Goal: Task Accomplishment & Management: Manage account settings

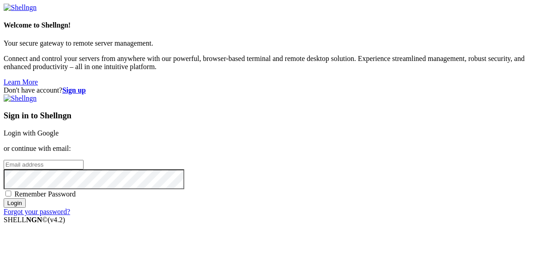
click at [84, 160] on input "email" at bounding box center [44, 164] width 80 height 9
paste input "[URL][DOMAIN_NAME]"
click at [84, 160] on input "[URL][DOMAIN_NAME]" at bounding box center [44, 164] width 80 height 9
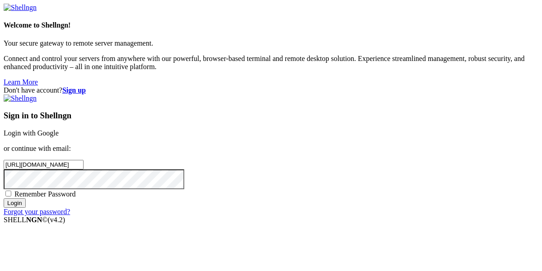
paste input "[EMAIL_ADDRESS][DOMAIN_NAME]"
type input "[EMAIL_ADDRESS][DOMAIN_NAME]"
click at [4, 198] on input "Login" at bounding box center [15, 202] width 22 height 9
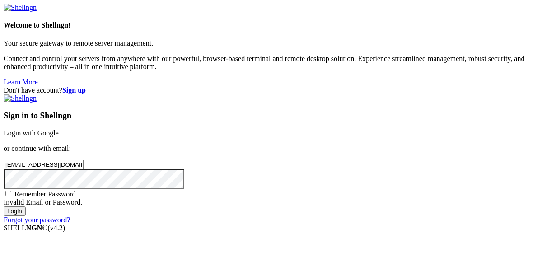
click at [84, 160] on input "[EMAIL_ADDRESS][DOMAIN_NAME]" at bounding box center [44, 164] width 80 height 9
click at [4, 206] on input "Login" at bounding box center [15, 210] width 22 height 9
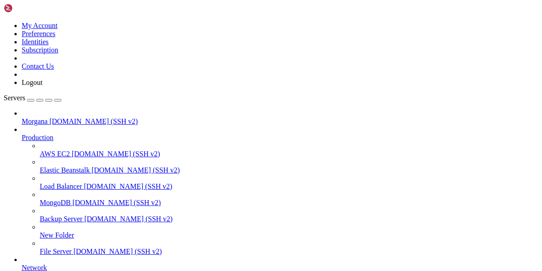
click at [53, 117] on link "Morgana [DOMAIN_NAME] (SSH v2)" at bounding box center [280, 121] width 517 height 8
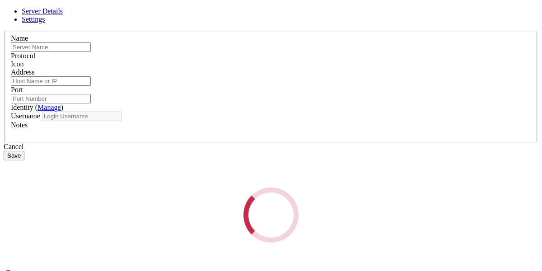
type input "Morgana"
type input "[DOMAIN_NAME]"
type input "22"
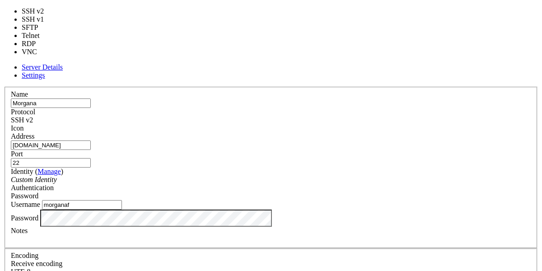
click at [334, 116] on div "SSH v2" at bounding box center [271, 120] width 520 height 8
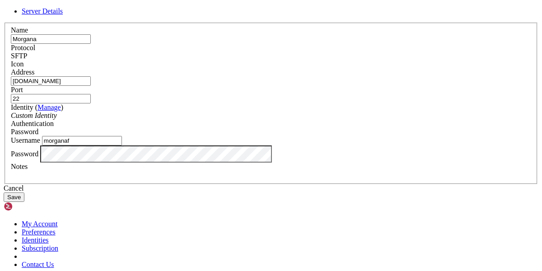
click at [122, 145] on input "morganaf" at bounding box center [82, 140] width 80 height 9
paste input "_morganafreze"
type input "morganaf_morganafreze"
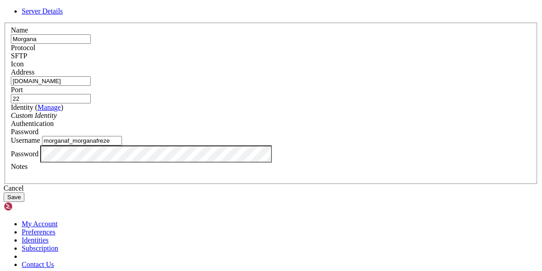
click at [122, 145] on input "morganaf_morganafreze" at bounding box center [82, 140] width 80 height 9
click at [24, 202] on button "Save" at bounding box center [14, 196] width 21 height 9
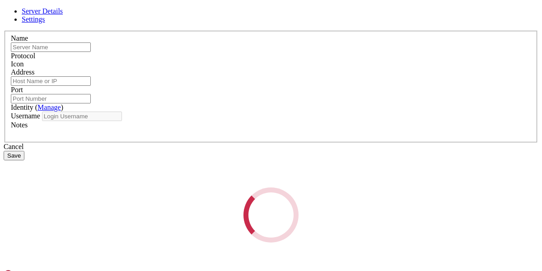
type input "Morgana"
type input "[DOMAIN_NAME]"
type input "22"
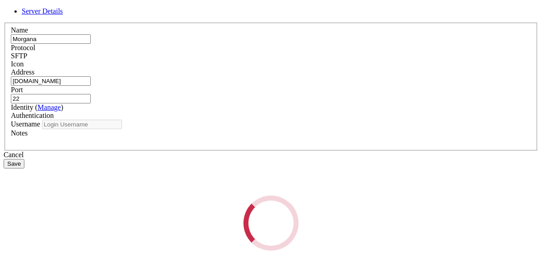
type input "morganaf_morganafreze"
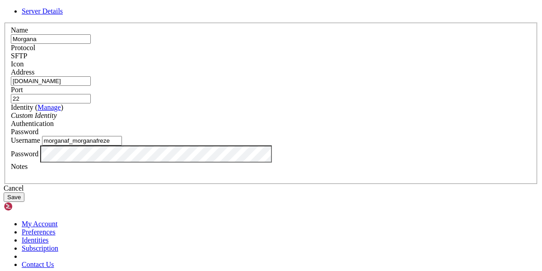
click at [91, 86] on input "[DOMAIN_NAME]" at bounding box center [51, 80] width 80 height 9
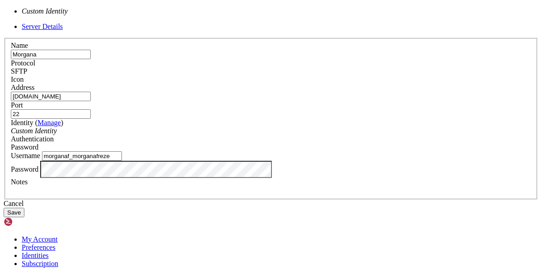
click at [57, 132] on icon "Custom Identity" at bounding box center [34, 131] width 46 height 8
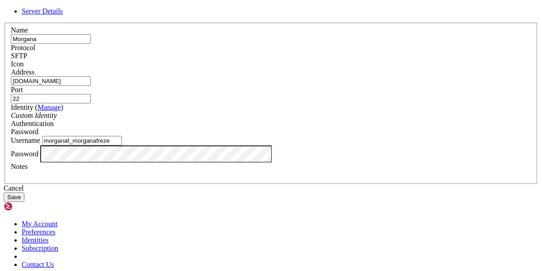
click at [57, 119] on icon "Custom Identity" at bounding box center [34, 116] width 46 height 8
click at [38, 128] on span "Password" at bounding box center [25, 132] width 28 height 8
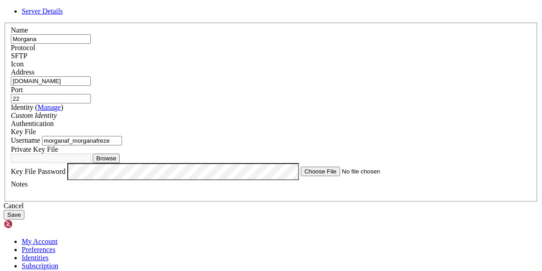
click at [36, 128] on span "Key File" at bounding box center [23, 132] width 25 height 8
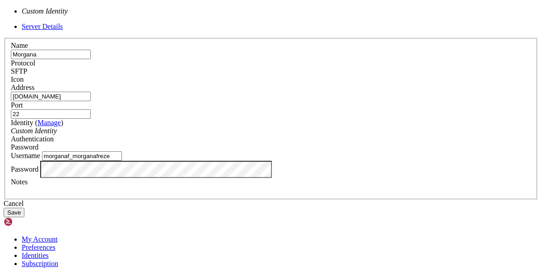
click at [264, 127] on div "Custom Identity" at bounding box center [271, 131] width 520 height 8
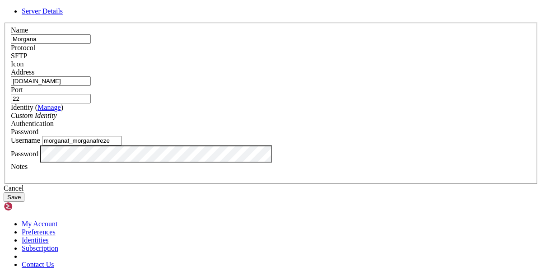
click at [264, 120] on div "Custom Identity" at bounding box center [271, 116] width 520 height 8
click at [61, 111] on link "Manage" at bounding box center [49, 107] width 23 height 8
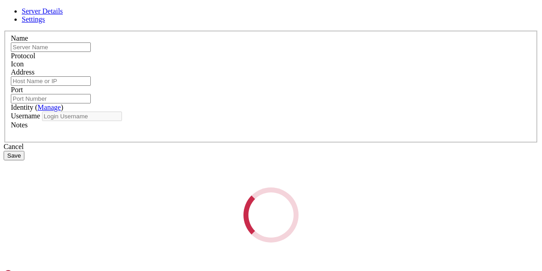
type input "Morgana"
type input "[DOMAIN_NAME]"
type input "22"
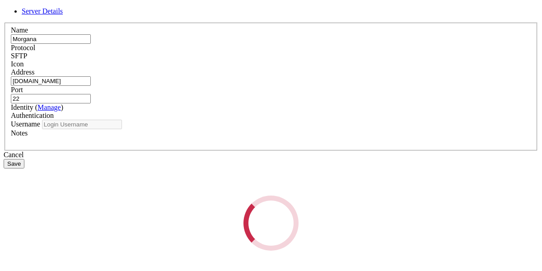
type input "morganaf_morganafreze"
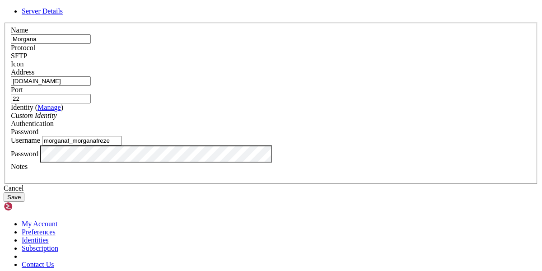
click at [91, 86] on input "[DOMAIN_NAME]" at bounding box center [51, 80] width 80 height 9
click at [24, 202] on button "Save" at bounding box center [14, 196] width 21 height 9
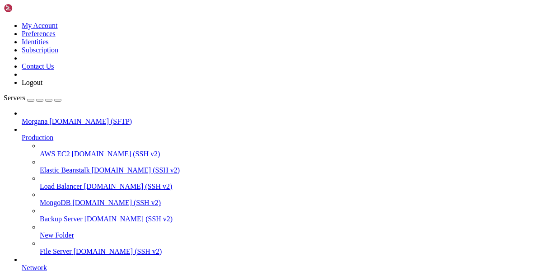
click at [49, 117] on span "[DOMAIN_NAME] (SFTP)" at bounding box center [90, 121] width 83 height 8
click at [56, 183] on span "Load Balancer" at bounding box center [61, 187] width 42 height 8
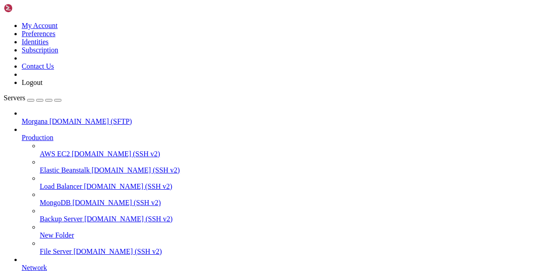
scroll to position [0, 0]
click at [50, 248] on span "File Server" at bounding box center [56, 252] width 32 height 8
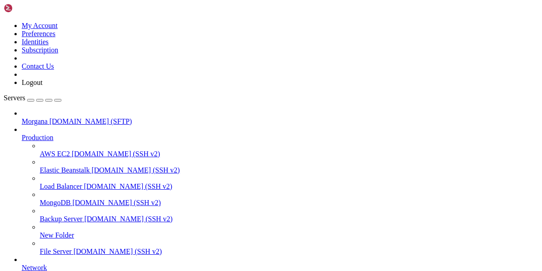
scroll to position [0, 0]
click at [31, 100] on div "button" at bounding box center [31, 100] width 0 height 0
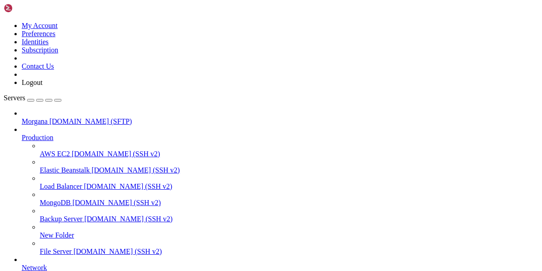
click at [4, 22] on link at bounding box center [4, 22] width 0 height 0
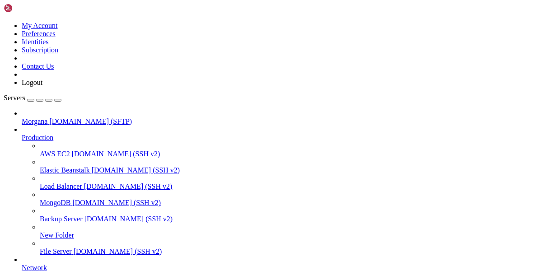
click at [43, 7] on img at bounding box center [30, 8] width 52 height 9
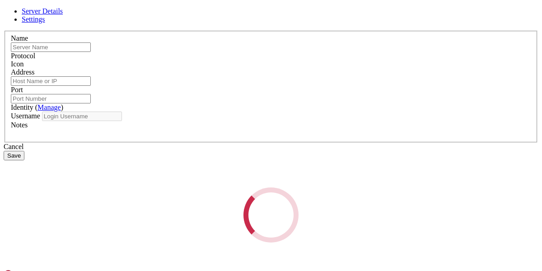
type input "Morgana"
type input "[DOMAIN_NAME]"
type input "22"
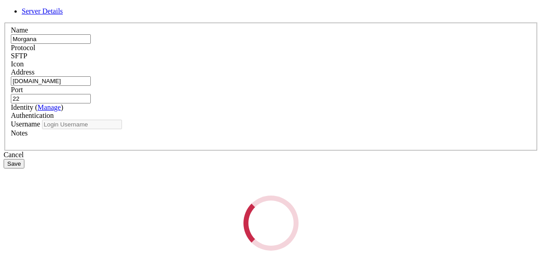
type input "morganaf_morganafreze"
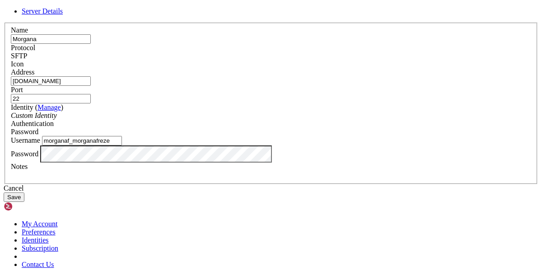
click at [91, 86] on input "[DOMAIN_NAME]" at bounding box center [51, 80] width 80 height 9
paste input "[TECHNICAL_ID]"
type input "[TECHNICAL_ID]"
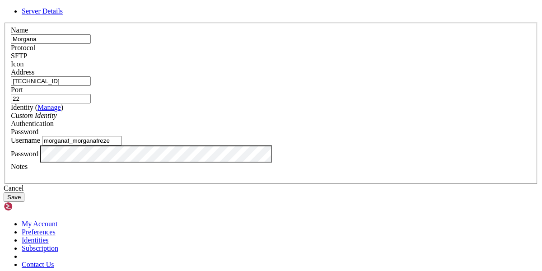
click at [24, 202] on button "Save" at bounding box center [14, 196] width 21 height 9
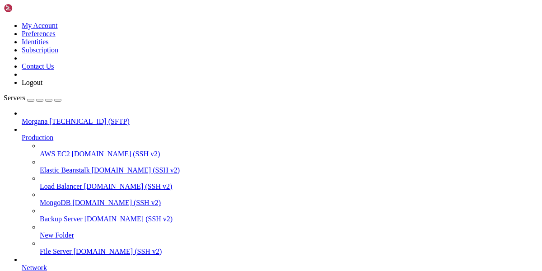
click at [34, 117] on span "Morgana" at bounding box center [35, 121] width 26 height 8
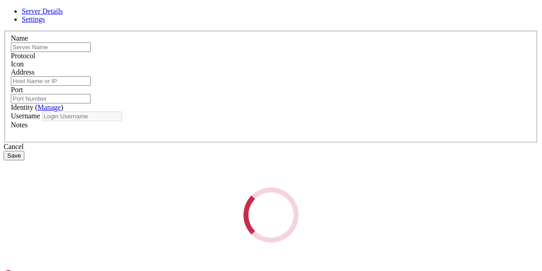
type input "Morgana"
type input "[TECHNICAL_ID]"
type input "22"
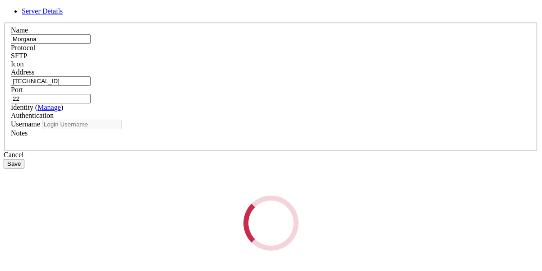
type input "morganaf_morganafreze"
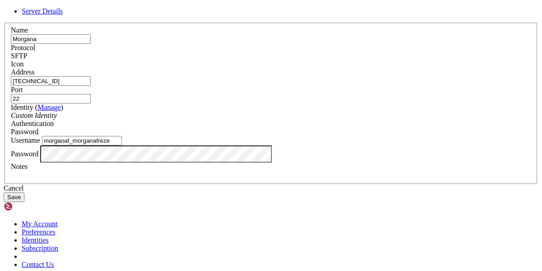
click at [91, 86] on input "[TECHNICAL_ID]" at bounding box center [51, 80] width 80 height 9
paste input "[DOMAIN_NAME]"
click at [91, 86] on input "[DOMAIN_NAME]" at bounding box center [51, 80] width 80 height 9
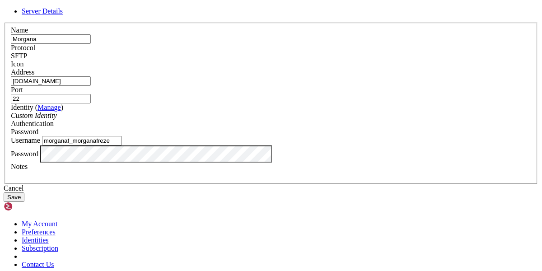
type input "[DOMAIN_NAME]"
click at [24, 202] on button "Save" at bounding box center [14, 196] width 21 height 9
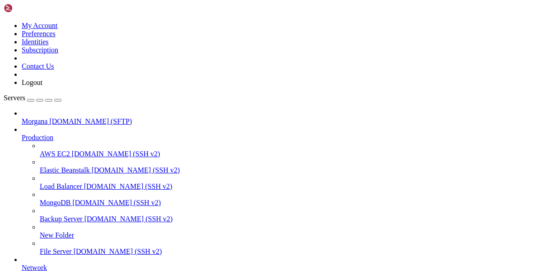
click at [32, 117] on span "Morgana" at bounding box center [35, 121] width 26 height 8
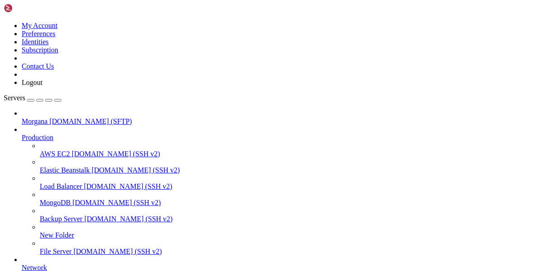
click at [58, 100] on icon "button" at bounding box center [58, 100] width 0 height 0
